Goal: Information Seeking & Learning: Learn about a topic

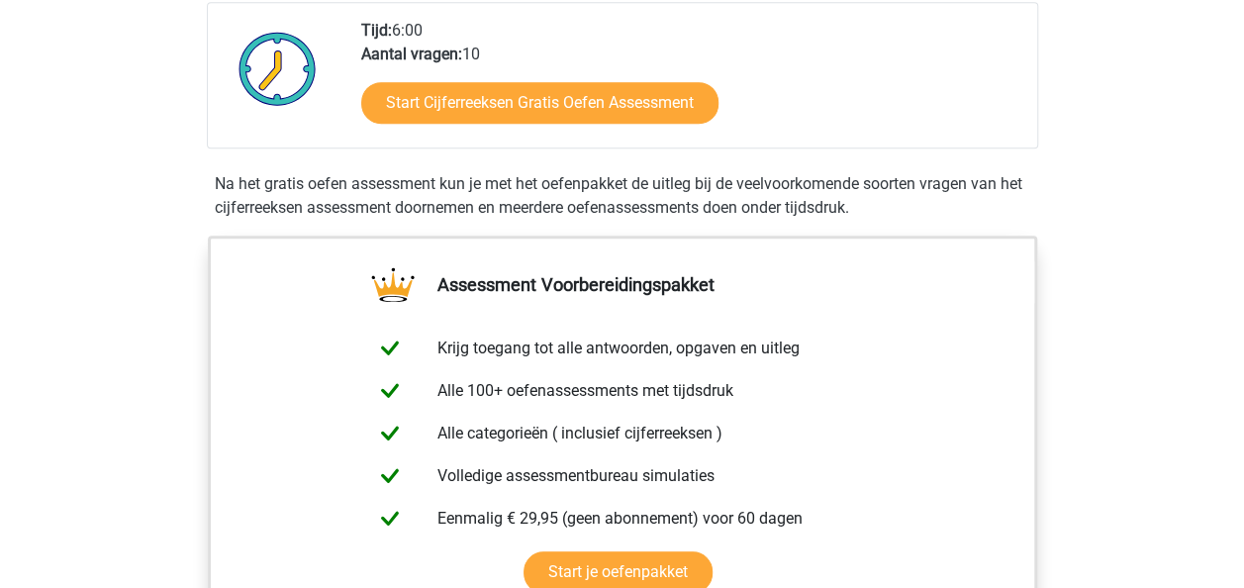
scroll to position [492, 0]
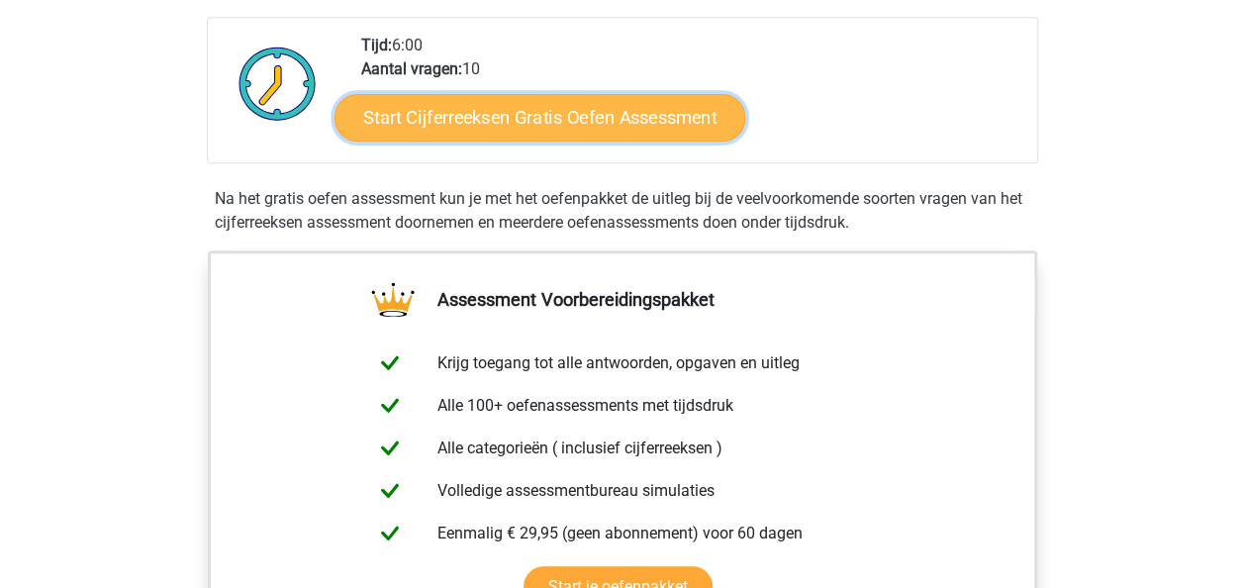
click at [570, 141] on link "Start Cijferreeksen Gratis Oefen Assessment" at bounding box center [540, 117] width 411 height 48
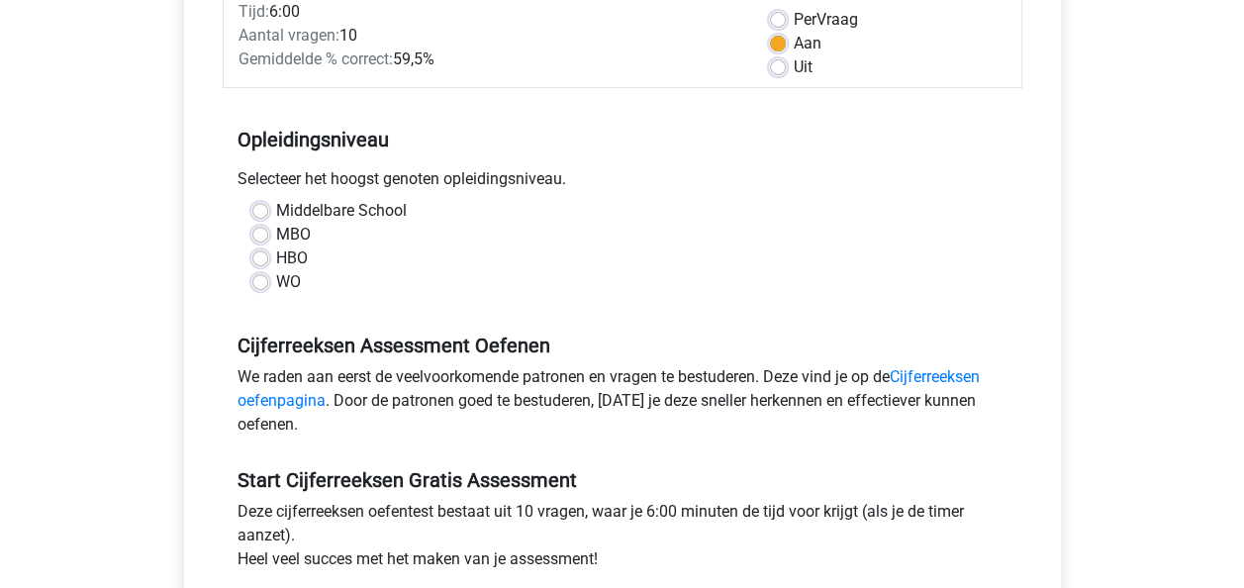
scroll to position [290, 0]
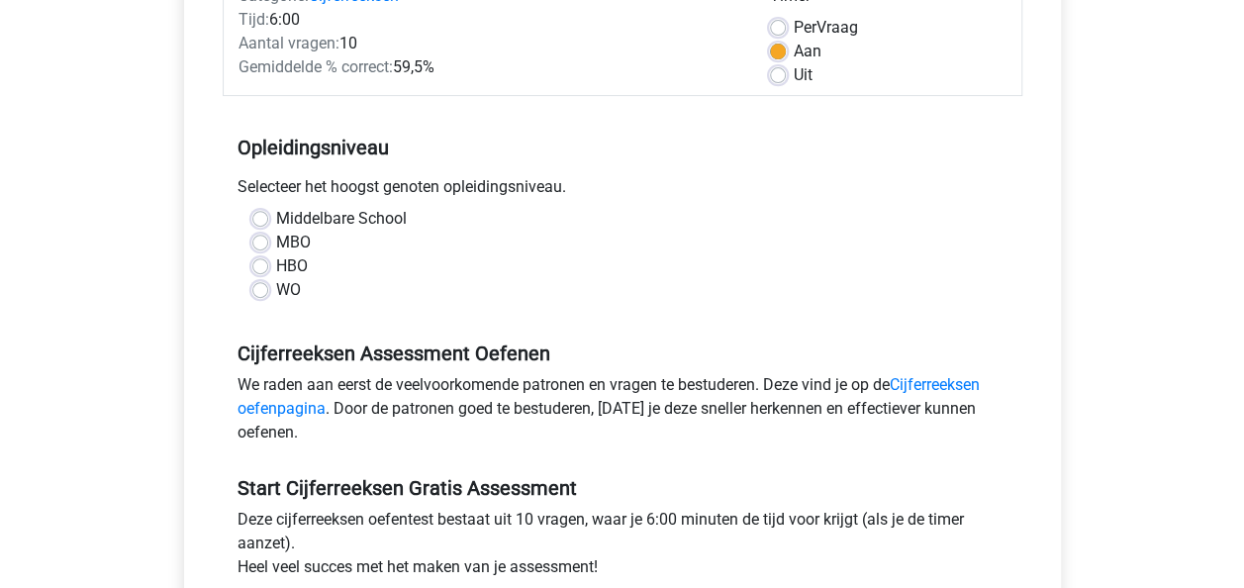
click at [276, 290] on label "WO" at bounding box center [288, 290] width 25 height 24
click at [255, 290] on input "WO" at bounding box center [260, 288] width 16 height 20
radio input "true"
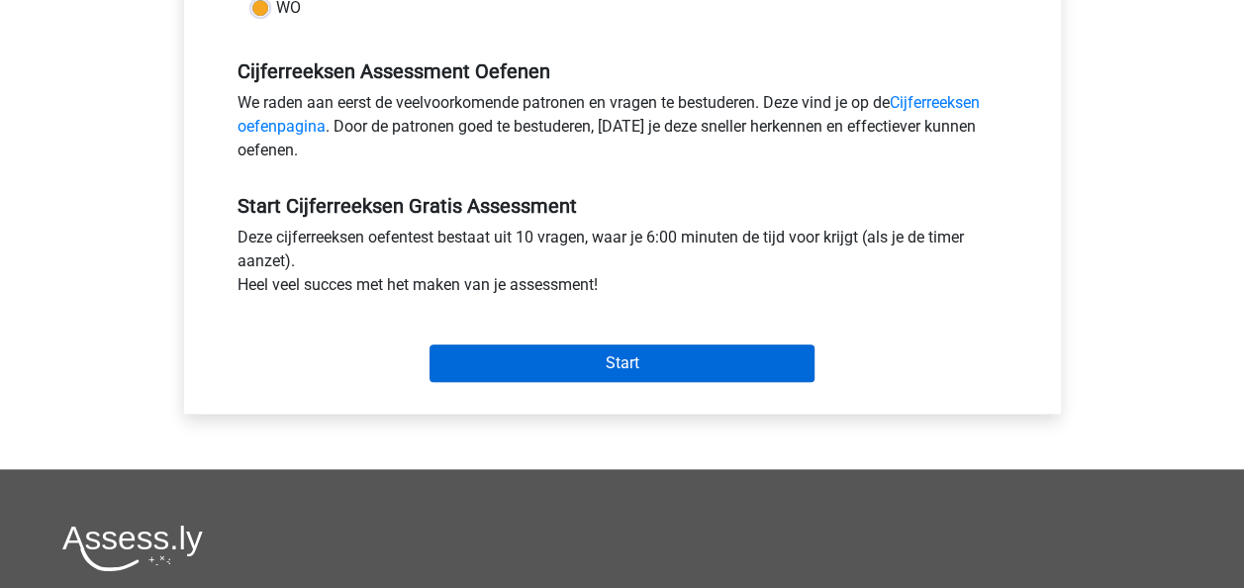
scroll to position [603, 0]
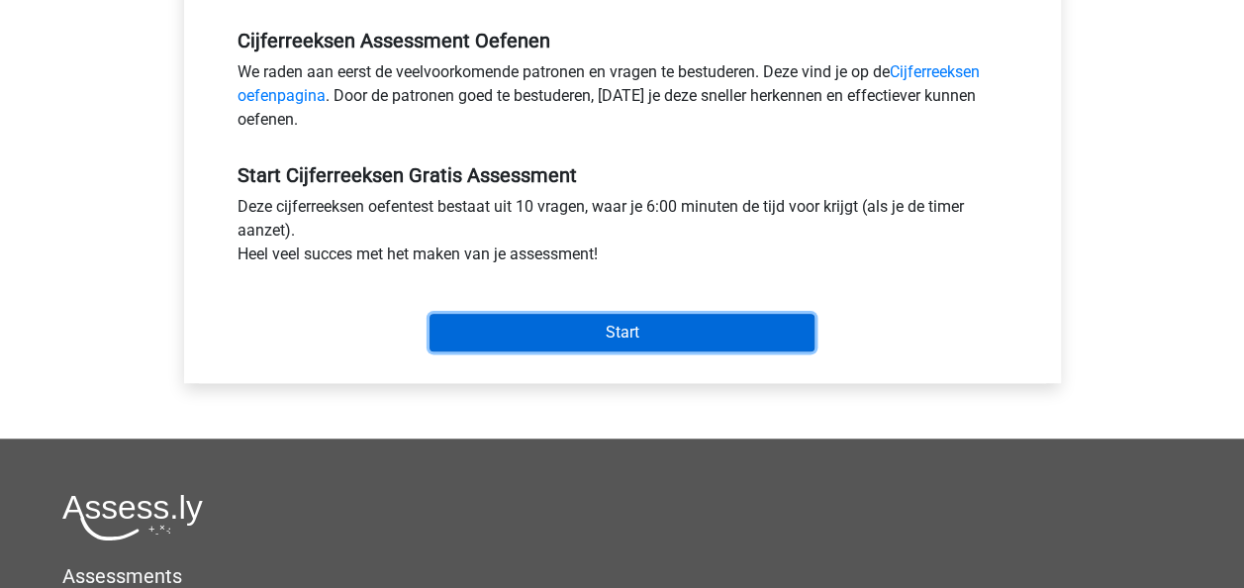
click at [633, 323] on input "Start" at bounding box center [622, 333] width 385 height 38
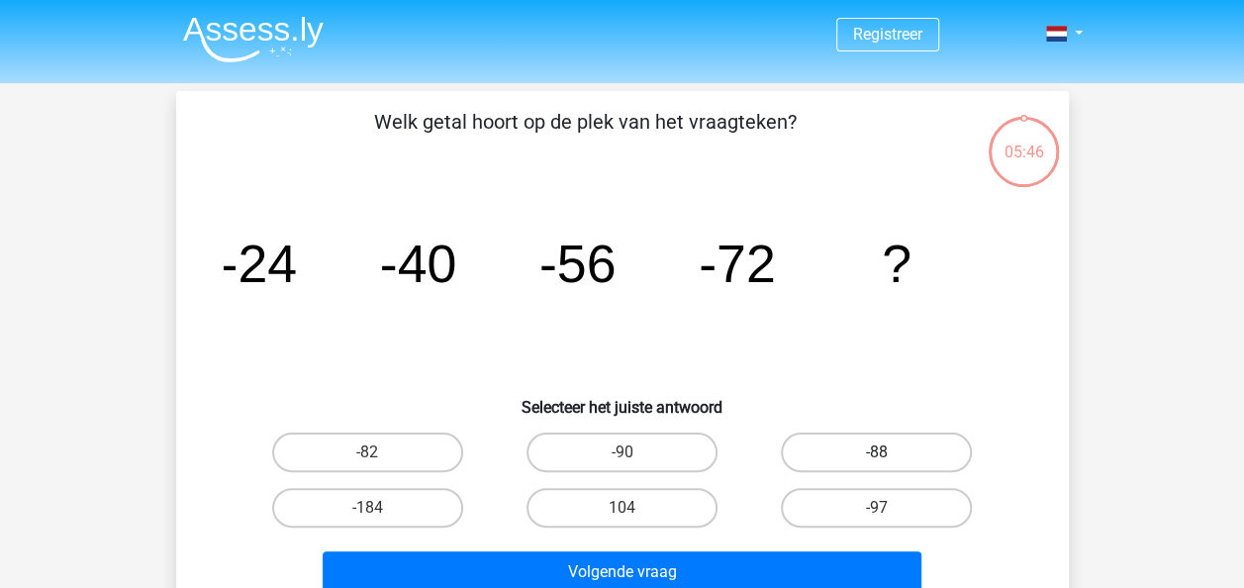
click at [907, 435] on label "-88" at bounding box center [876, 453] width 191 height 40
click at [890, 452] on input "-88" at bounding box center [883, 458] width 13 height 13
radio input "true"
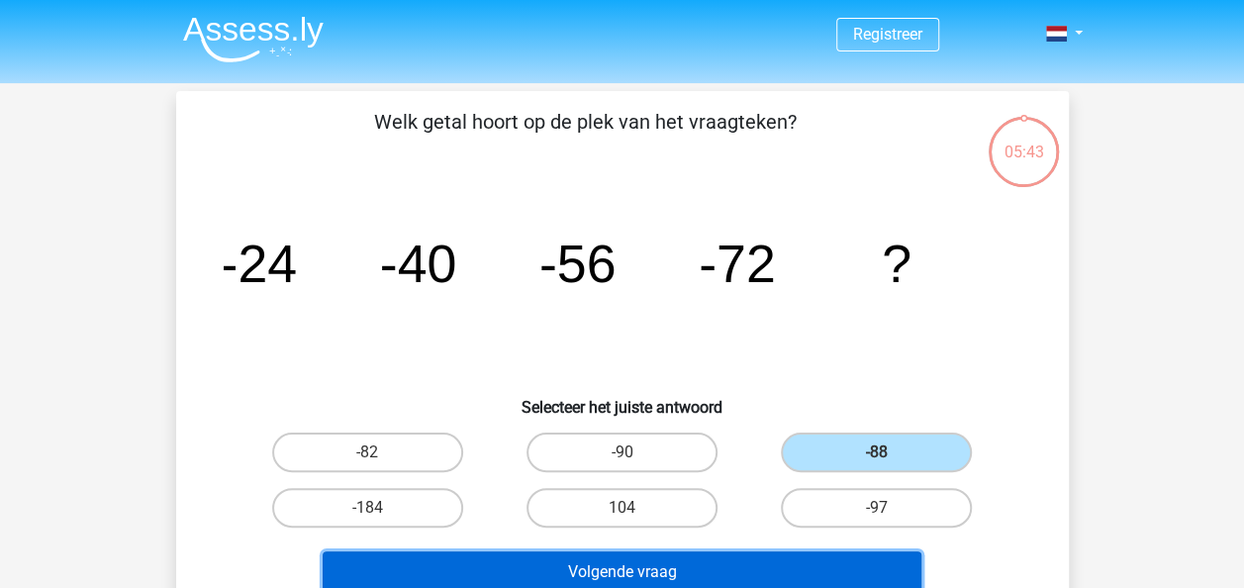
click at [857, 575] on button "Volgende vraag" at bounding box center [622, 572] width 599 height 42
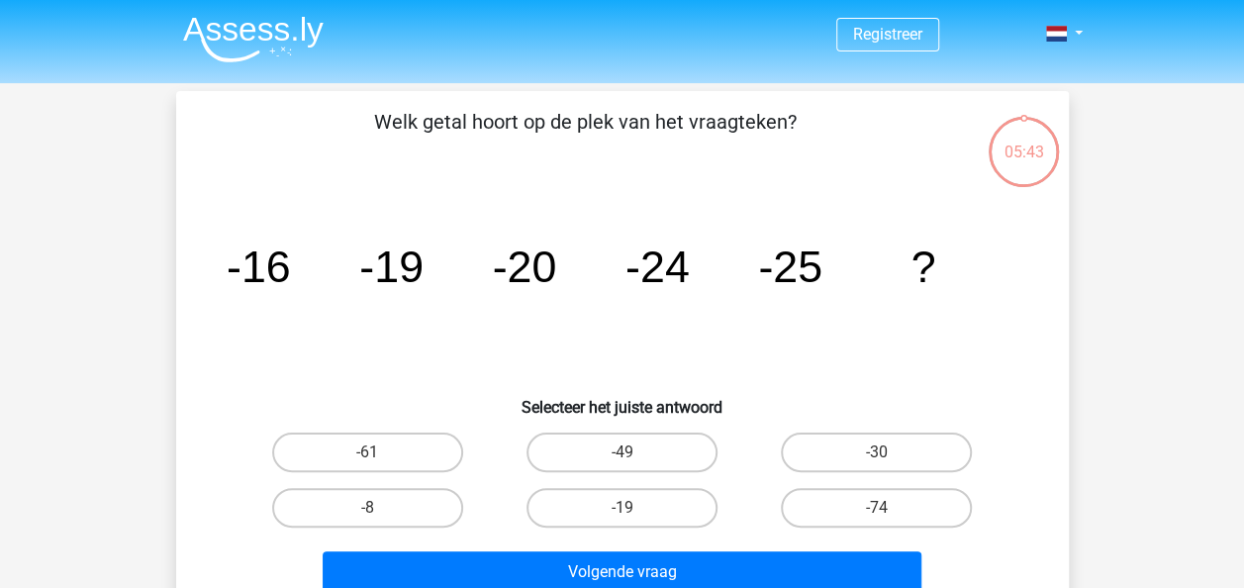
scroll to position [91, 0]
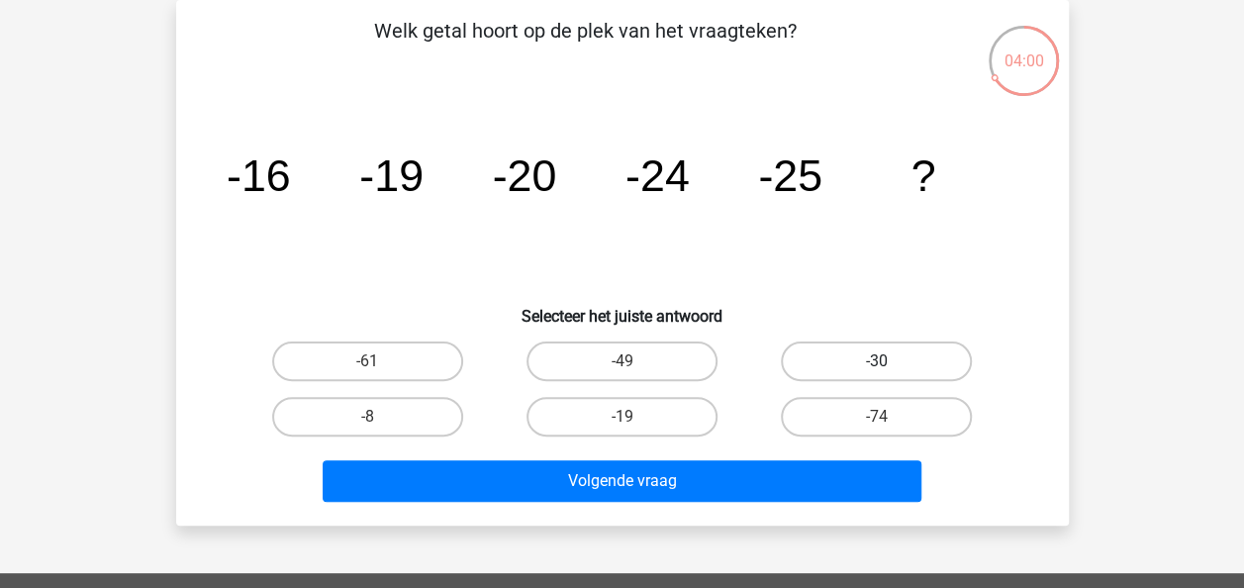
click at [885, 348] on label "-30" at bounding box center [876, 361] width 191 height 40
click at [885, 361] on input "-30" at bounding box center [883, 367] width 13 height 13
radio input "true"
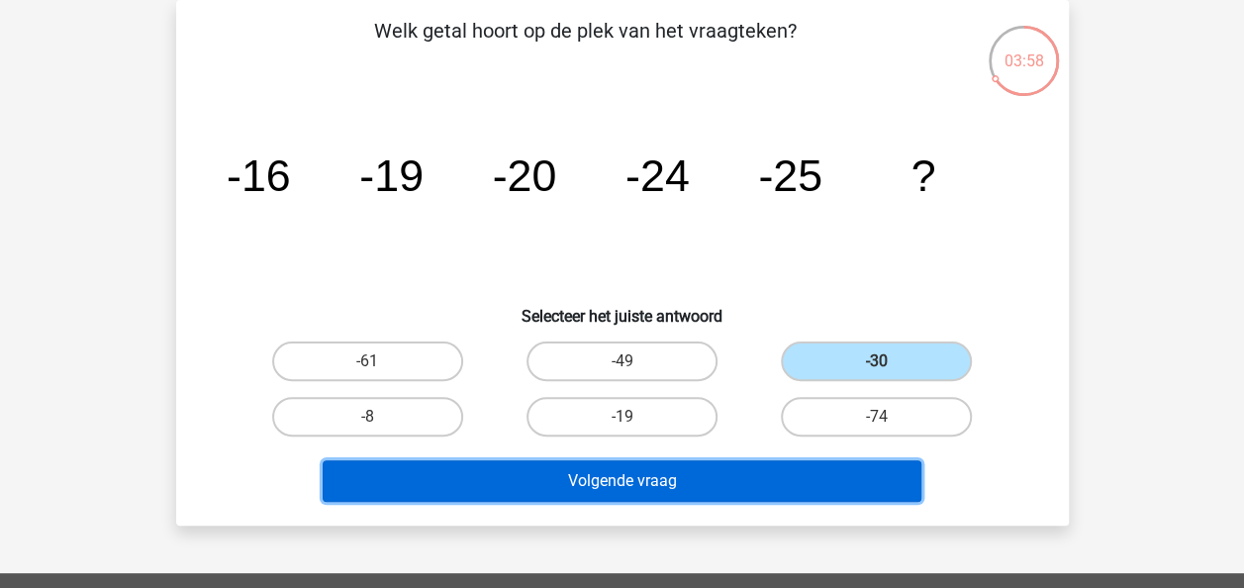
click at [730, 489] on button "Volgende vraag" at bounding box center [622, 481] width 599 height 42
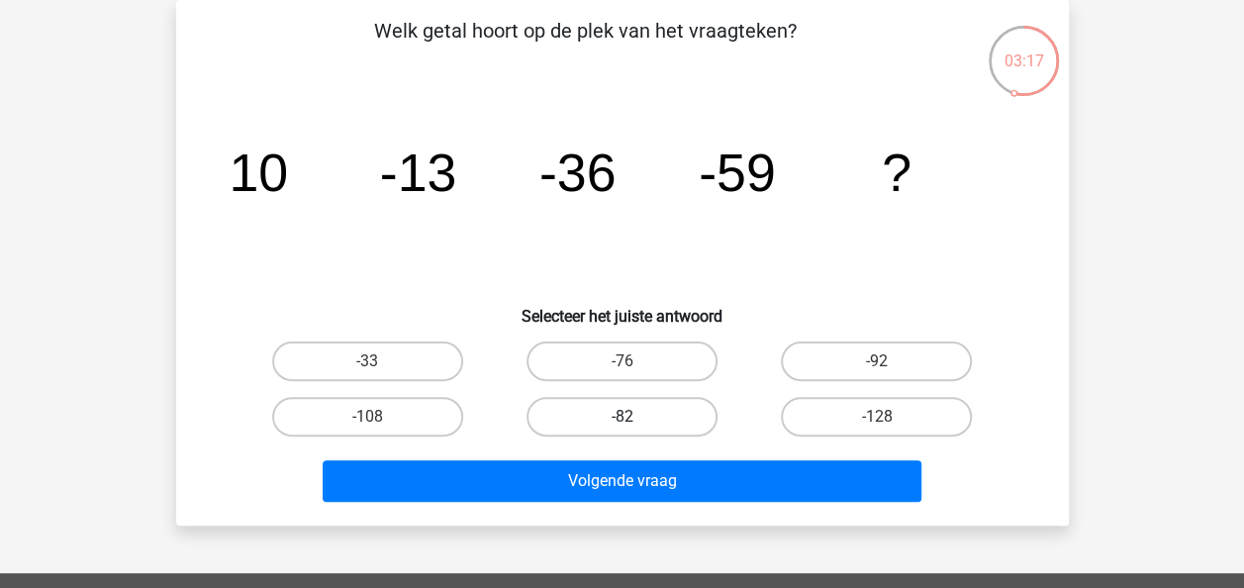
click at [618, 420] on label "-82" at bounding box center [622, 417] width 191 height 40
click at [622, 420] on input "-82" at bounding box center [628, 423] width 13 height 13
radio input "true"
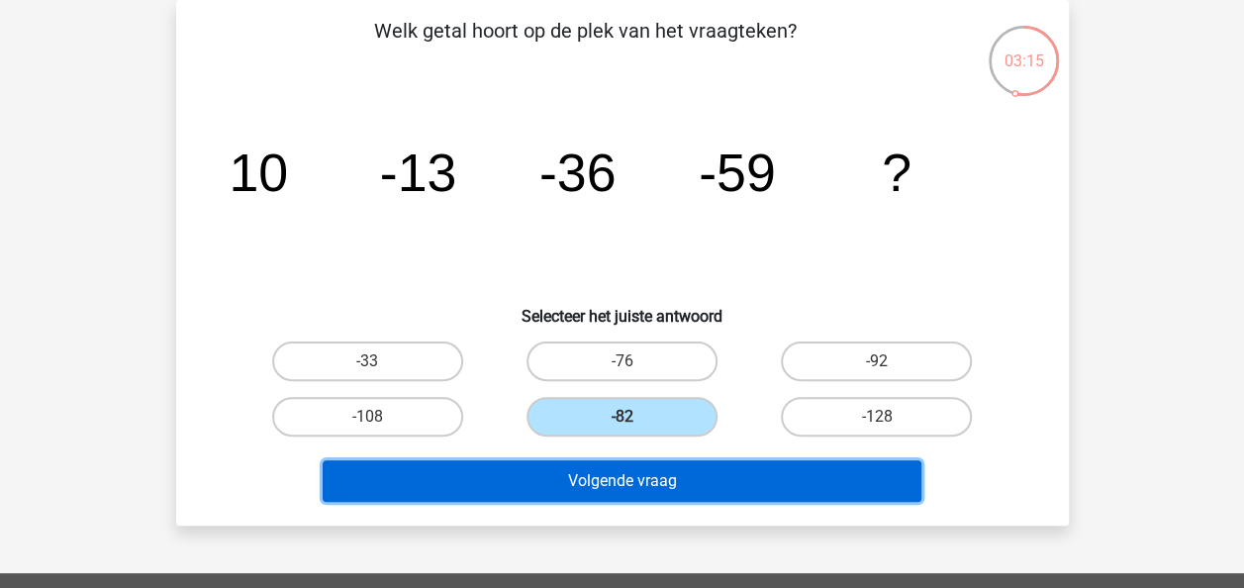
click at [661, 470] on button "Volgende vraag" at bounding box center [622, 481] width 599 height 42
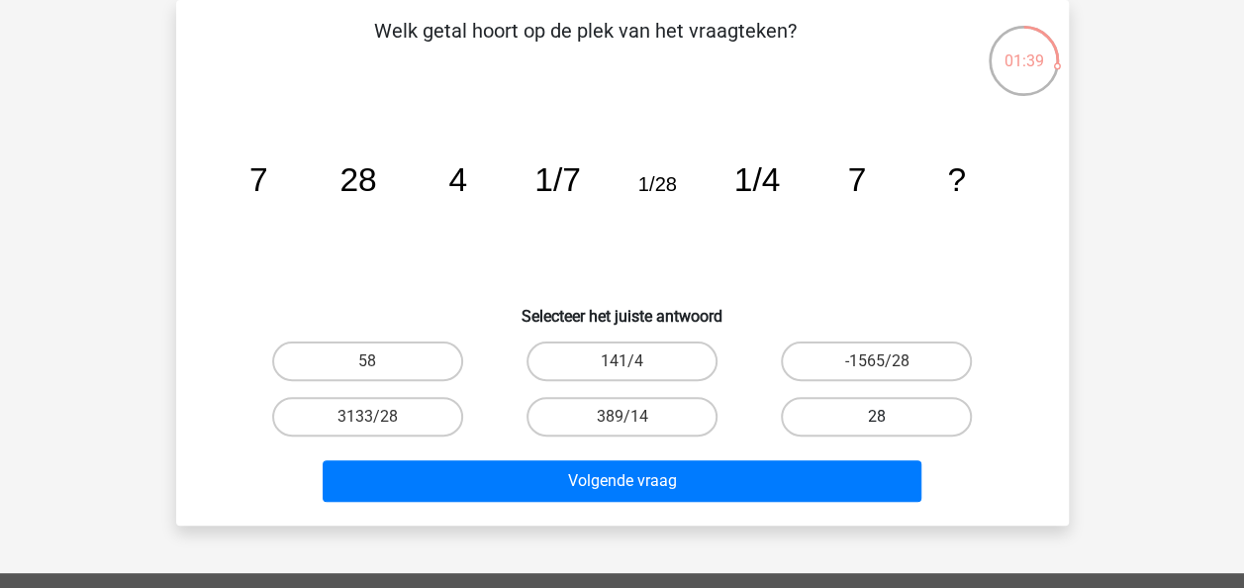
click at [896, 422] on label "28" at bounding box center [876, 417] width 191 height 40
click at [890, 422] on input "28" at bounding box center [883, 423] width 13 height 13
radio input "true"
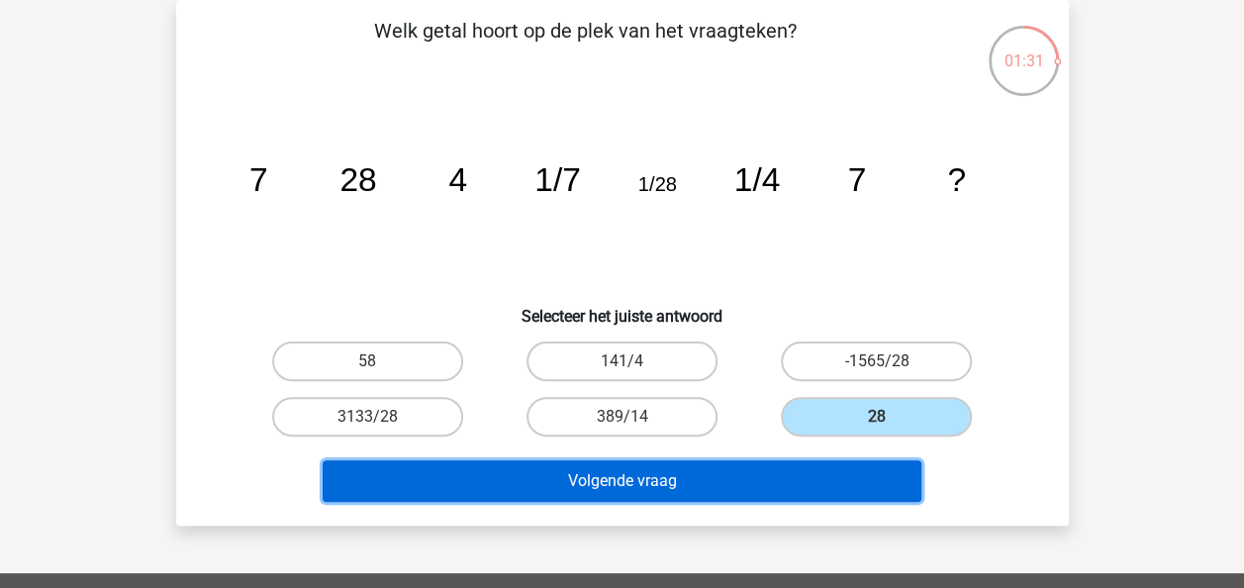
click at [784, 491] on button "Volgende vraag" at bounding box center [622, 481] width 599 height 42
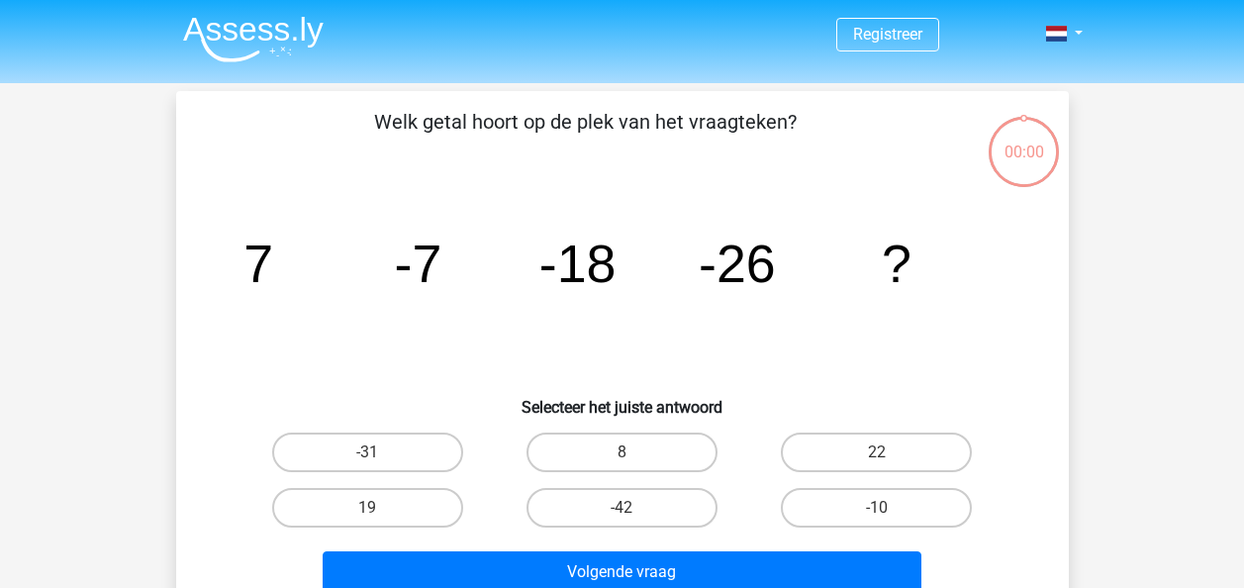
scroll to position [91, 0]
